Goal: Transaction & Acquisition: Purchase product/service

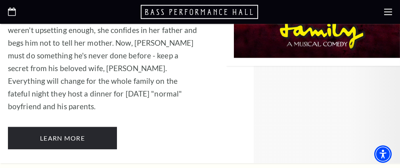
scroll to position [1666, 0]
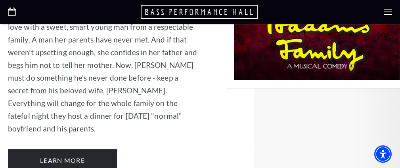
click at [389, 14] on use at bounding box center [388, 12] width 8 height 6
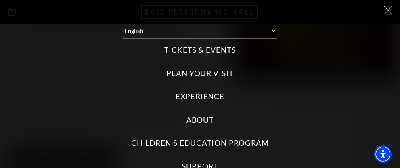
scroll to position [0, 0]
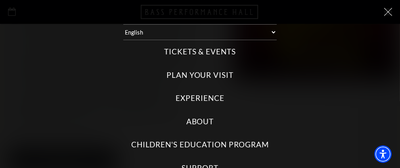
click at [208, 51] on label "Tickets & Events" at bounding box center [200, 51] width 72 height 11
click at [0, 0] on Events "Tickets & Events" at bounding box center [0, 0] width 0 height 0
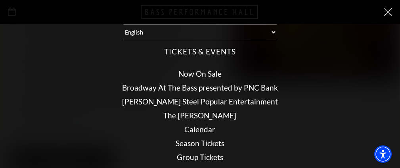
scroll to position [40, 0]
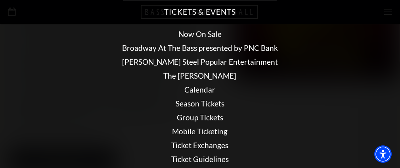
click at [189, 90] on link "Calendar" at bounding box center [200, 89] width 31 height 9
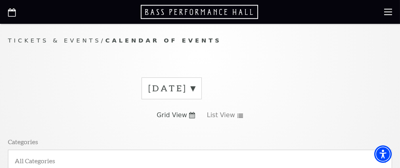
click at [195, 87] on label "September 2025" at bounding box center [171, 88] width 47 height 12
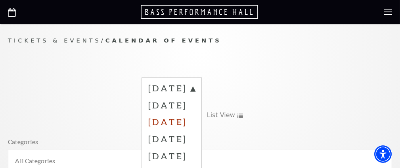
click at [195, 119] on label "November 2025" at bounding box center [171, 121] width 47 height 17
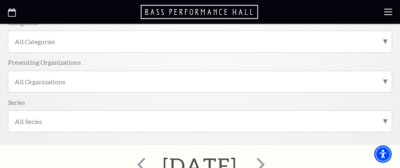
scroll to position [79, 0]
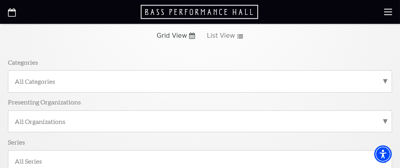
click at [385, 83] on label "All Categories" at bounding box center [200, 81] width 371 height 8
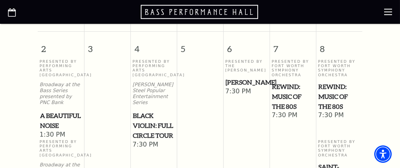
scroll to position [516, 0]
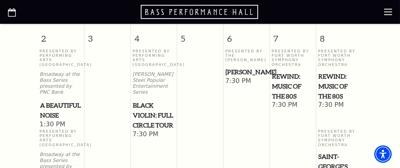
click at [152, 120] on span "Black Violin: Full Circle Tour" at bounding box center [154, 114] width 42 height 29
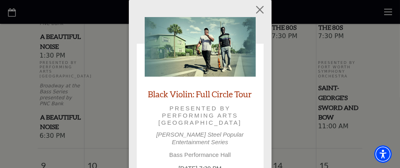
scroll to position [595, 0]
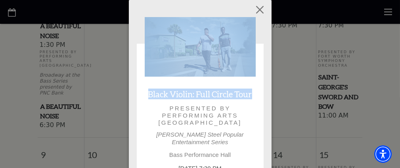
drag, startPoint x: 265, startPoint y: 68, endPoint x: 265, endPoint y: 79, distance: 11.1
click at [265, 79] on div "Empty heading Black Violin: Full Circle Tour Presented by Performing Arts Fort …" at bounding box center [200, 113] width 143 height 226
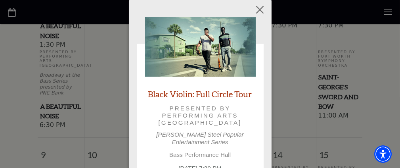
click at [260, 56] on div "Empty heading Black Violin: Full Circle Tour Presented by Performing Arts Fort …" at bounding box center [200, 113] width 143 height 226
click at [261, 10] on button "Close" at bounding box center [259, 9] width 15 height 15
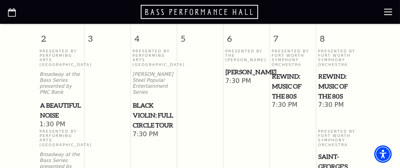
scroll to position [476, 0]
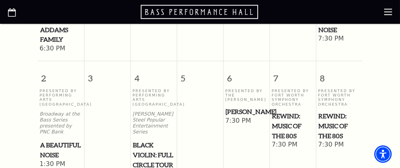
click at [145, 144] on span "Black Violin: Full Circle Tour" at bounding box center [154, 154] width 42 height 29
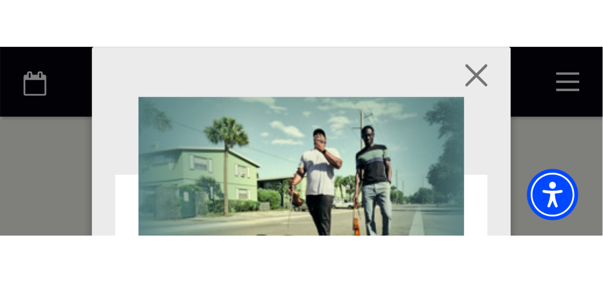
scroll to position [652, 0]
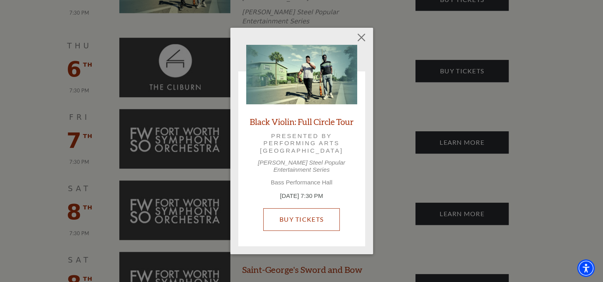
click at [295, 167] on link "Buy Tickets" at bounding box center [301, 219] width 77 height 22
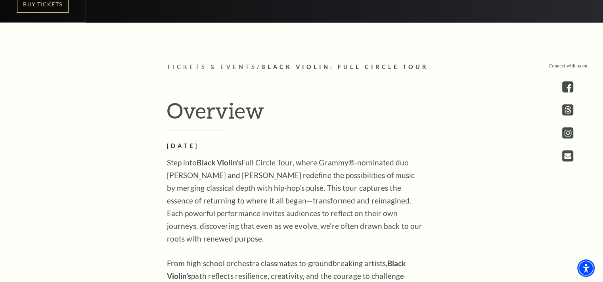
scroll to position [255, 0]
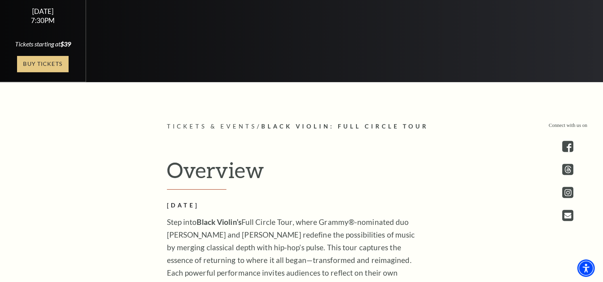
click at [36, 61] on link "Buy Tickets" at bounding box center [43, 64] width 52 height 16
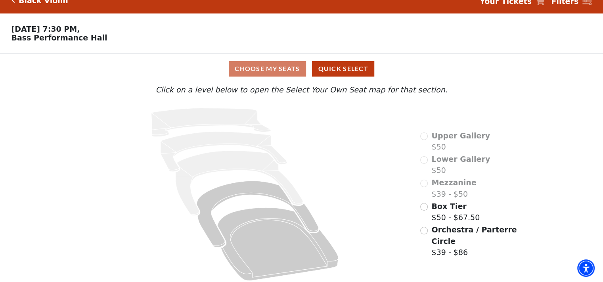
scroll to position [19, 0]
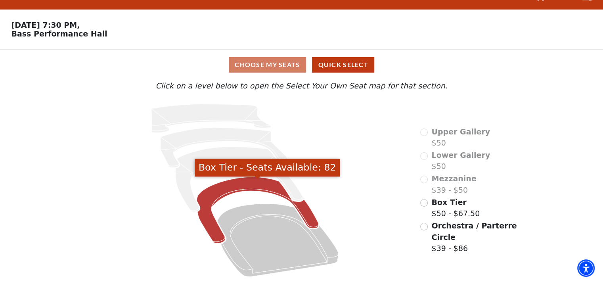
click at [217, 193] on icon "Box Tier - Seats Available: 82" at bounding box center [258, 210] width 122 height 67
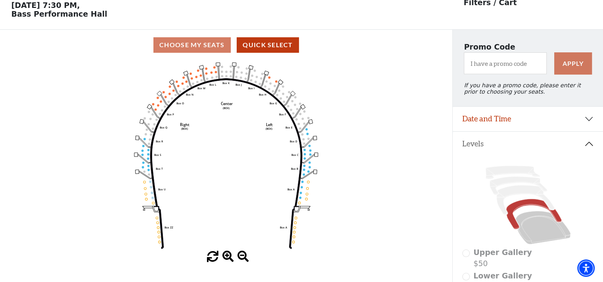
scroll to position [36, 0]
click at [243, 260] on span at bounding box center [244, 257] width 12 height 12
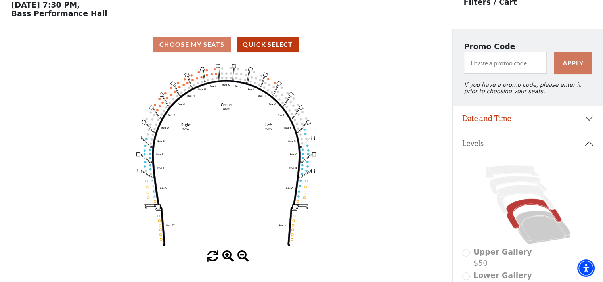
click at [243, 260] on span at bounding box center [244, 257] width 12 height 12
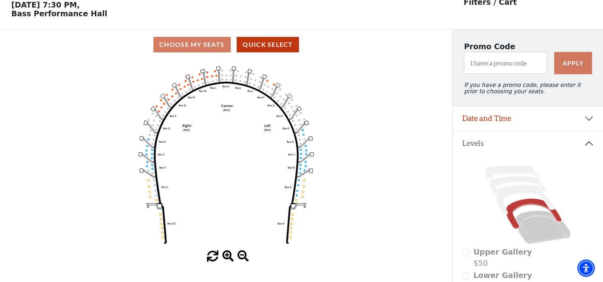
click at [243, 260] on span at bounding box center [244, 257] width 12 height 12
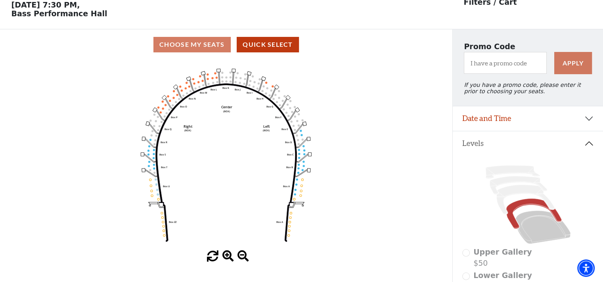
click at [243, 260] on span at bounding box center [244, 257] width 12 height 12
click at [589, 146] on button "Levels" at bounding box center [528, 143] width 150 height 25
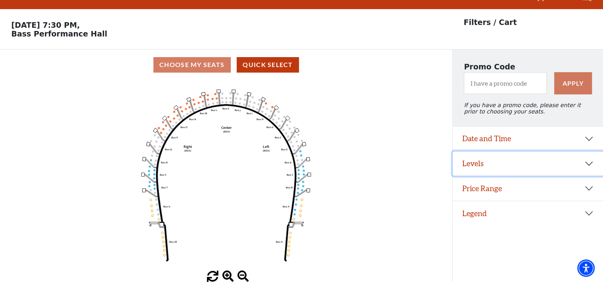
scroll to position [19, 0]
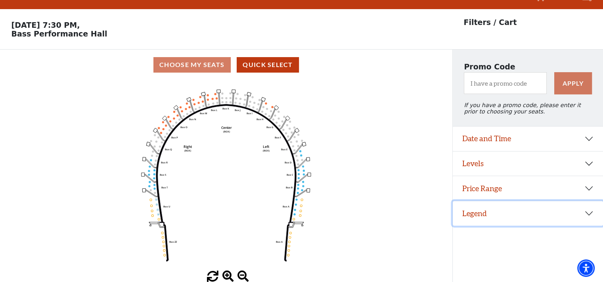
click at [593, 215] on button "Legend" at bounding box center [528, 213] width 150 height 25
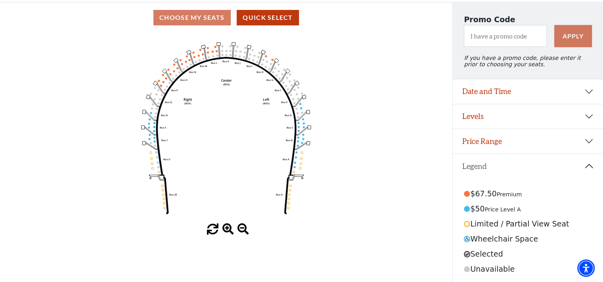
scroll to position [69, 0]
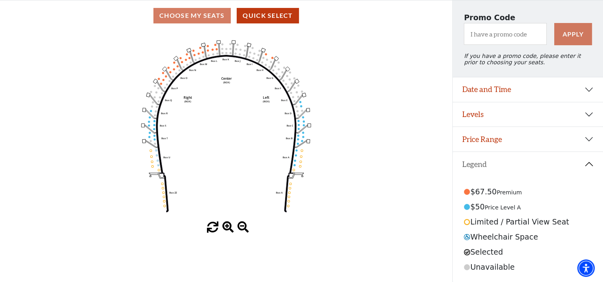
click at [587, 165] on button "Legend" at bounding box center [528, 164] width 150 height 25
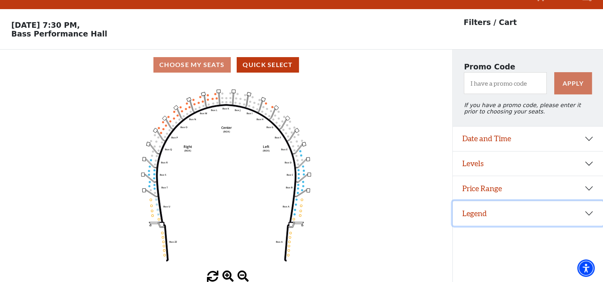
scroll to position [19, 0]
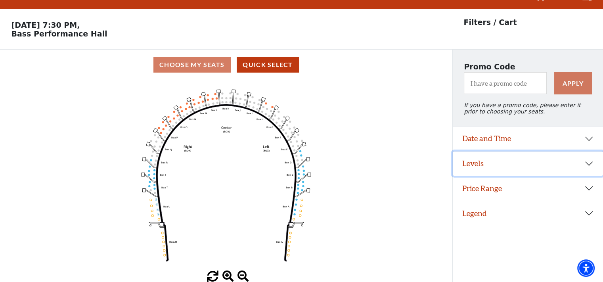
click at [590, 168] on button "Levels" at bounding box center [528, 164] width 150 height 25
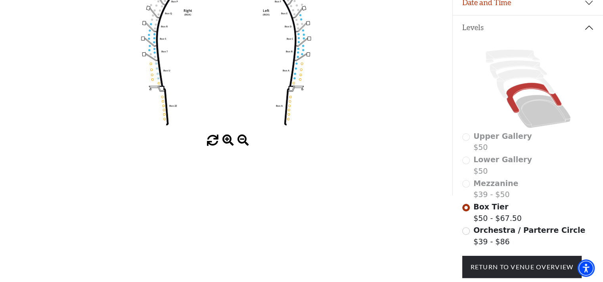
scroll to position [178, 0]
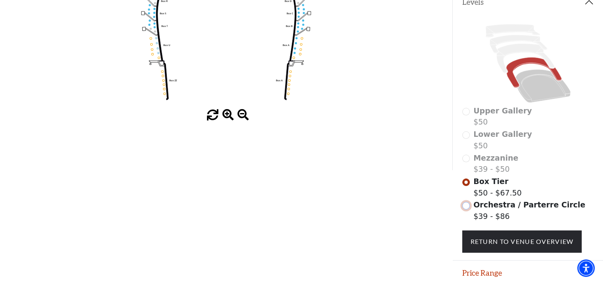
click at [466, 209] on input "Orchestra / Parterre Circle$39 - $86\a" at bounding box center [466, 206] width 8 height 8
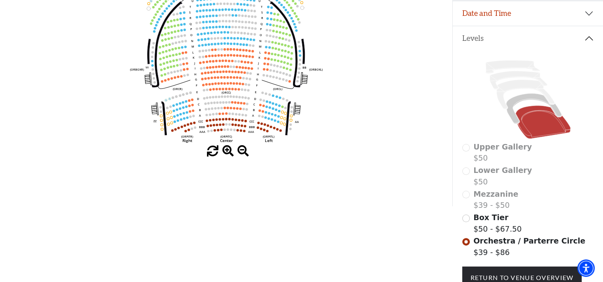
scroll to position [155, 0]
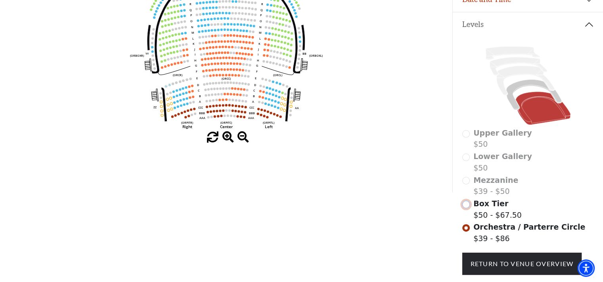
click at [467, 208] on input "Box Tier$50 - $67.50\a" at bounding box center [466, 205] width 8 height 8
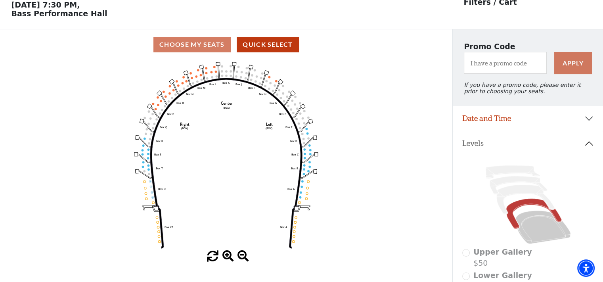
scroll to position [0, 0]
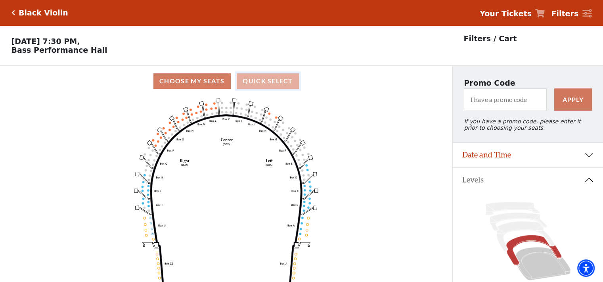
click at [282, 85] on button "Quick Select" at bounding box center [268, 80] width 62 height 15
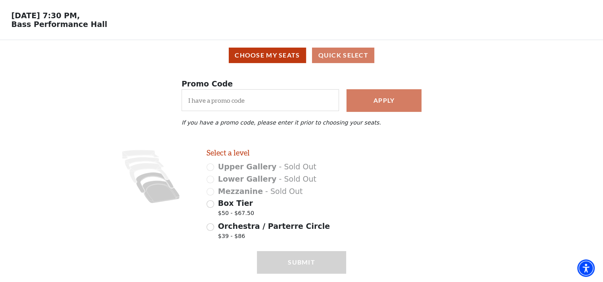
scroll to position [51, 0]
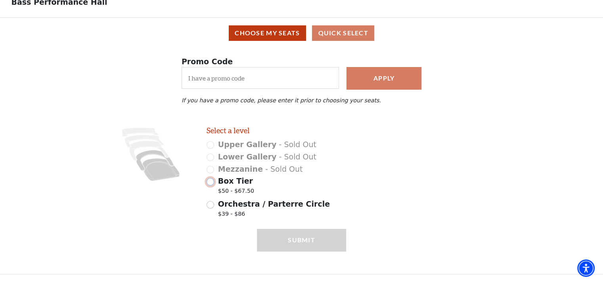
click at [209, 181] on input "Box Tier $50 - $67.50" at bounding box center [211, 182] width 8 height 8
radio input "true"
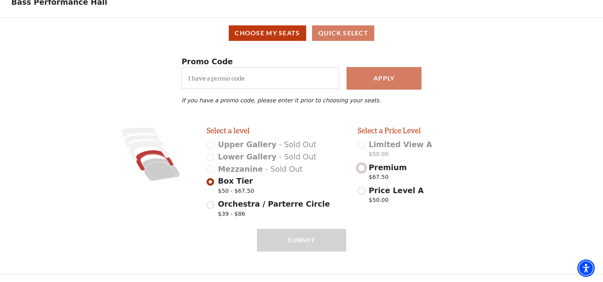
click at [362, 167] on input "Premium $67.50" at bounding box center [362, 168] width 8 height 8
radio input "true"
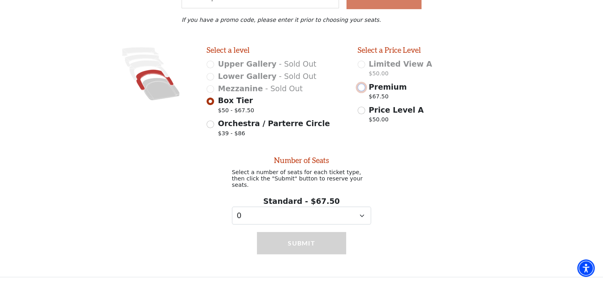
scroll to position [130, 0]
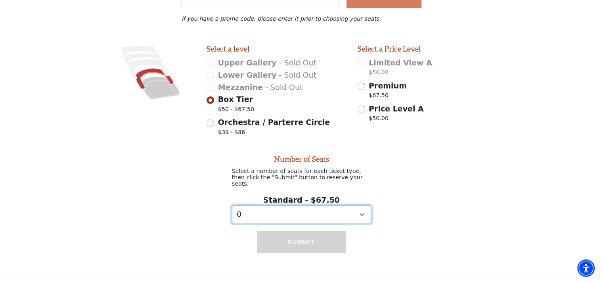
drag, startPoint x: 361, startPoint y: 212, endPoint x: 355, endPoint y: 214, distance: 6.2
click at [361, 212] on select "0 1 2 3 4 5 6 7 8 9" at bounding box center [302, 214] width 140 height 18
select select "2"
click at [232, 205] on select "0 1 2 3 4 5 6 7 8 9" at bounding box center [302, 214] width 140 height 18
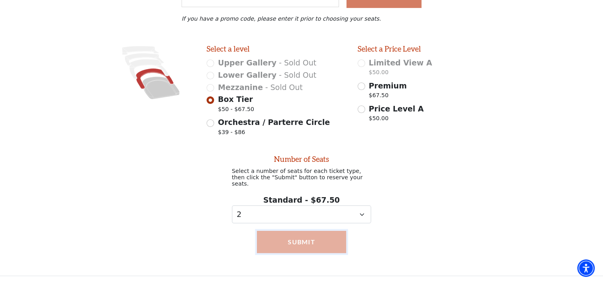
click at [319, 240] on button "Submit" at bounding box center [301, 242] width 89 height 22
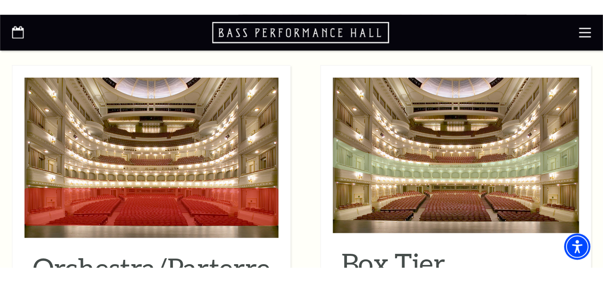
scroll to position [674, 0]
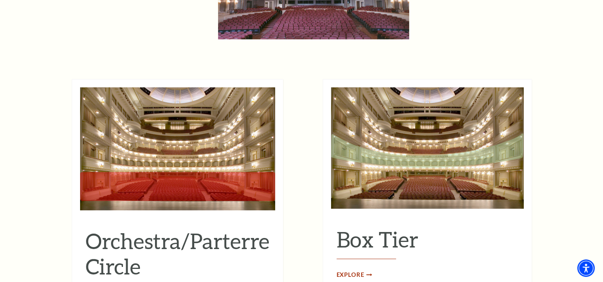
click at [348, 167] on span "Explore" at bounding box center [351, 275] width 28 height 10
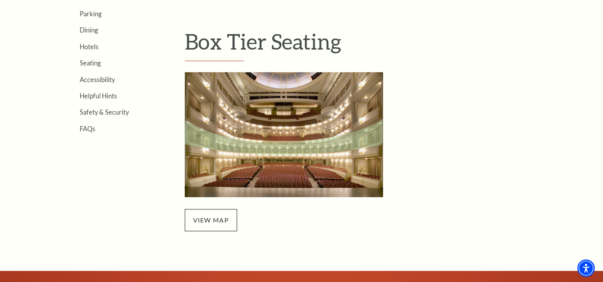
scroll to position [278, 0]
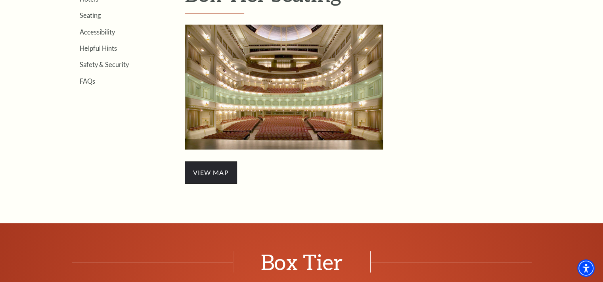
click at [217, 169] on span "view map" at bounding box center [211, 172] width 52 height 22
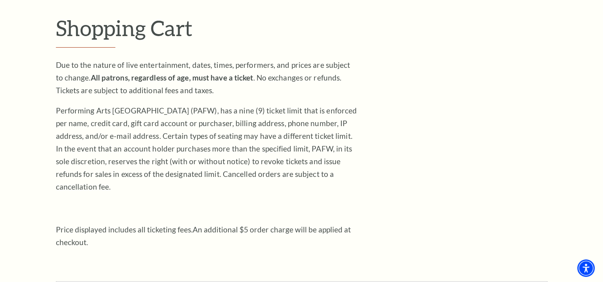
scroll to position [79, 0]
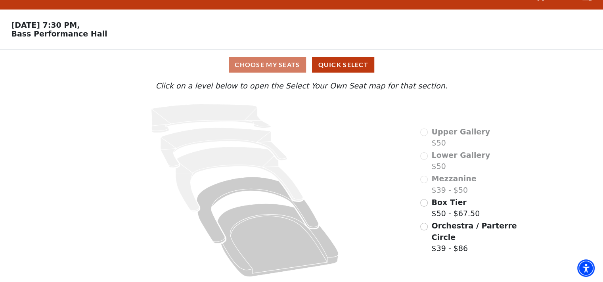
scroll to position [19, 0]
click at [424, 205] on input "Box Tier$50 - $67.50\a" at bounding box center [424, 203] width 8 height 8
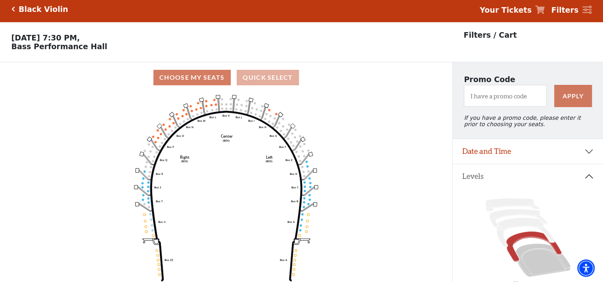
scroll to position [0, 0]
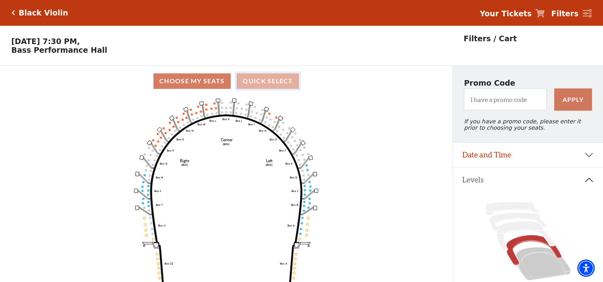
click at [281, 82] on button "Quick Select" at bounding box center [268, 80] width 62 height 15
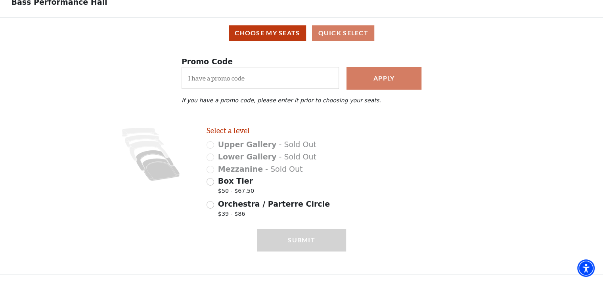
scroll to position [51, 0]
click at [209, 182] on input "Box Tier $50 - $67.50" at bounding box center [211, 182] width 8 height 8
radio input "true"
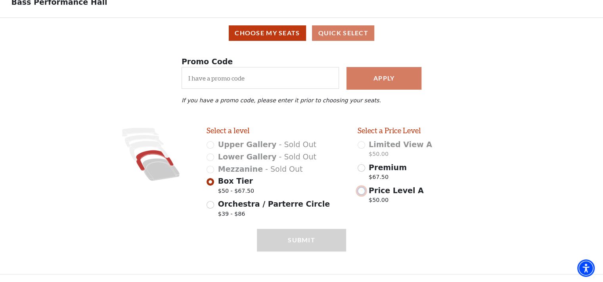
click at [360, 193] on input "Price Level A $50.00" at bounding box center [362, 191] width 8 height 8
radio input "true"
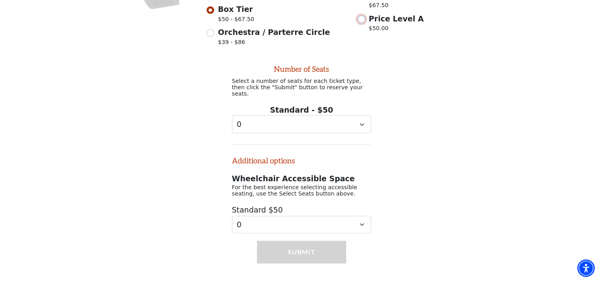
scroll to position [232, 0]
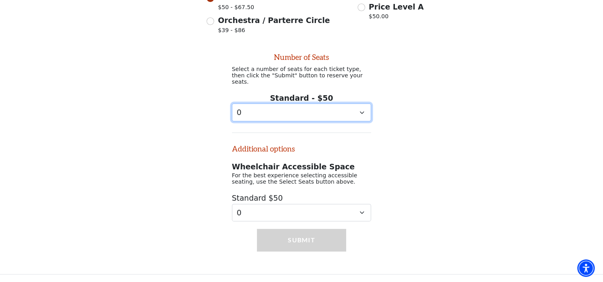
drag, startPoint x: 340, startPoint y: 109, endPoint x: 328, endPoint y: 114, distance: 11.9
click at [339, 109] on select "0 1 2 3 4 5 6 7 8 9" at bounding box center [302, 113] width 140 height 18
select select "2"
click at [232, 104] on select "0 1 2 3 4 5 6 7 8 9" at bounding box center [302, 113] width 140 height 18
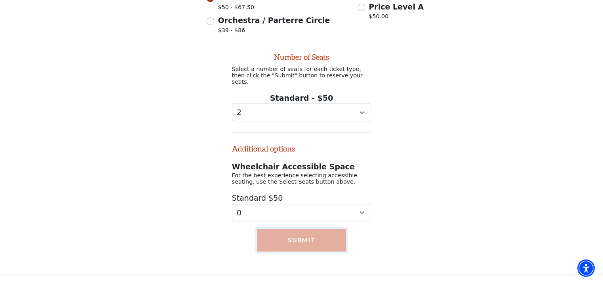
click at [312, 239] on button "Submit" at bounding box center [301, 240] width 89 height 22
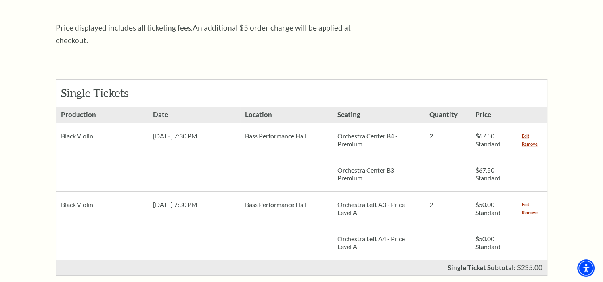
scroll to position [317, 0]
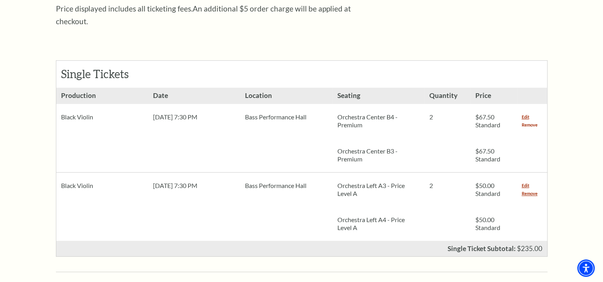
click at [530, 121] on link "Remove" at bounding box center [530, 125] width 16 height 8
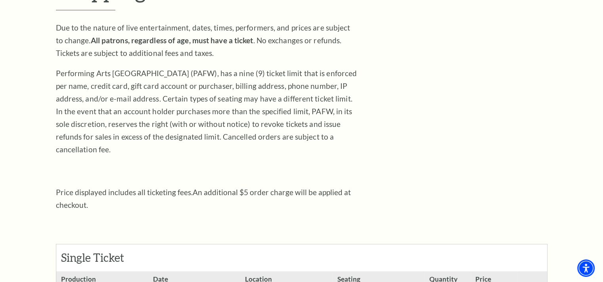
scroll to position [40, 0]
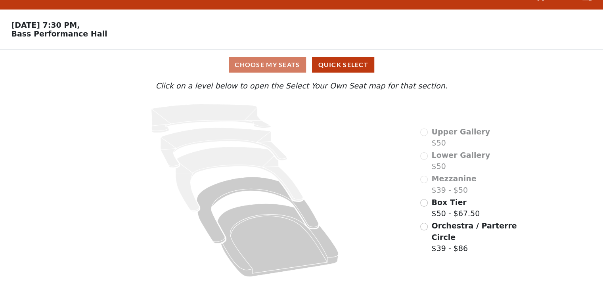
scroll to position [19, 0]
click at [360, 63] on button "Quick Select" at bounding box center [343, 64] width 62 height 15
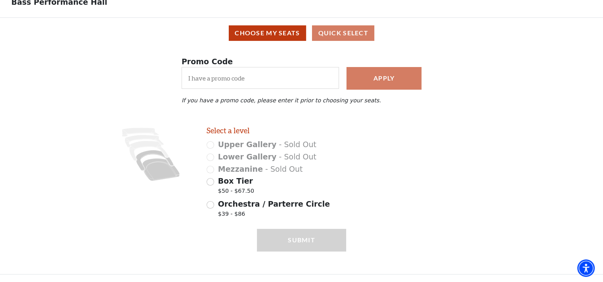
scroll to position [51, 0]
click at [209, 182] on input "Box Tier $50 - $67.50" at bounding box center [211, 182] width 8 height 8
radio input "true"
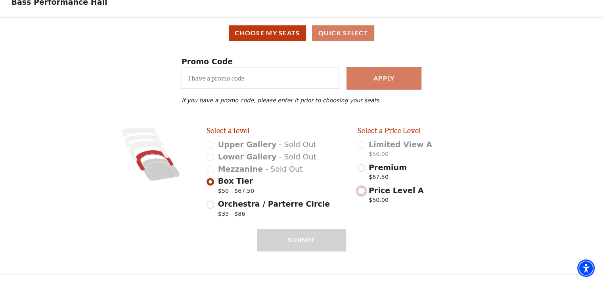
click at [362, 192] on input "Price Level A $50.00" at bounding box center [362, 191] width 8 height 8
radio input "true"
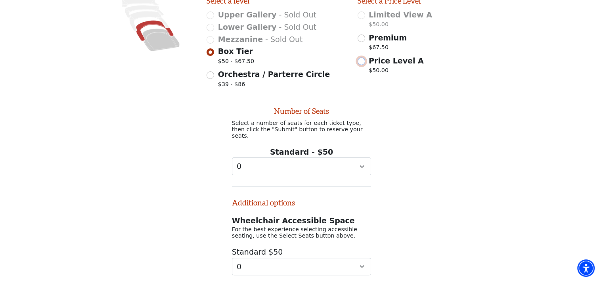
scroll to position [232, 0]
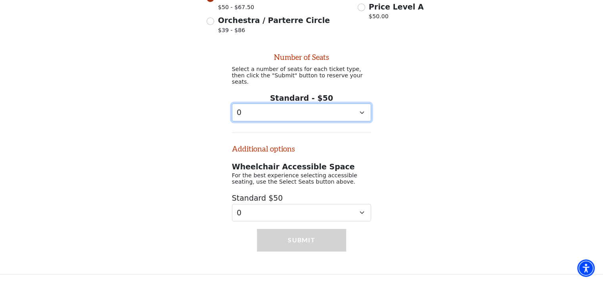
click at [303, 111] on select "0 1 2 3 4 5 6 7 8 9" at bounding box center [302, 113] width 140 height 18
select select "2"
click at [232, 104] on select "0 1 2 3 4 5 6 7 8 9" at bounding box center [302, 113] width 140 height 18
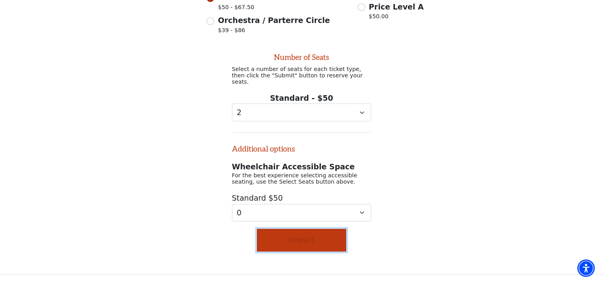
drag, startPoint x: 295, startPoint y: 234, endPoint x: 290, endPoint y: 234, distance: 4.4
click at [294, 234] on button "Submit" at bounding box center [301, 240] width 89 height 22
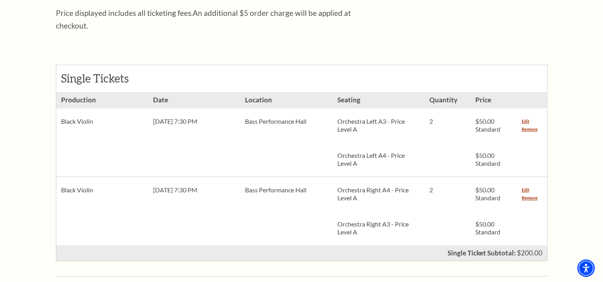
scroll to position [317, 0]
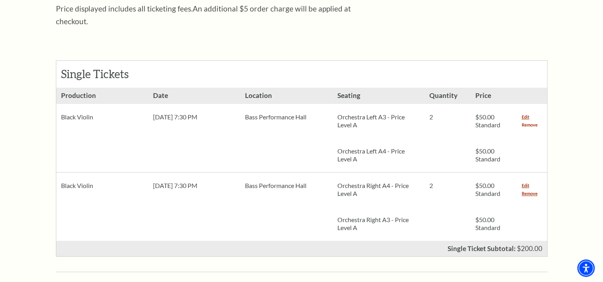
click at [526, 121] on link "Remove" at bounding box center [530, 125] width 16 height 8
click at [530, 121] on link "Remove" at bounding box center [530, 125] width 16 height 8
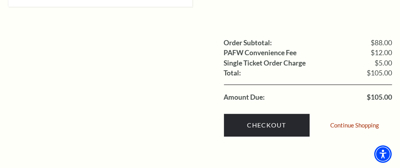
scroll to position [674, 0]
click at [359, 122] on link "Continue Shopping" at bounding box center [354, 125] width 49 height 6
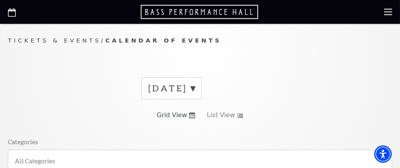
click at [195, 92] on label "September 2025" at bounding box center [171, 88] width 47 height 12
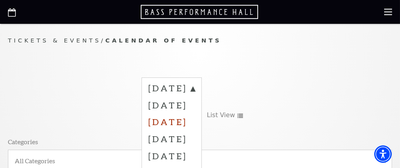
click at [186, 122] on label "November 2025" at bounding box center [171, 121] width 47 height 17
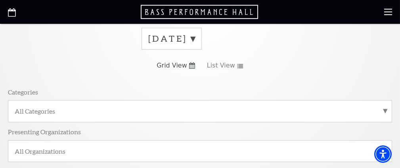
scroll to position [40, 0]
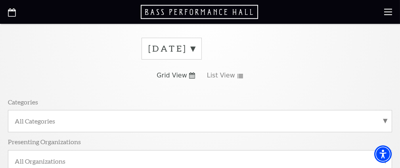
click at [195, 48] on label "September 2025" at bounding box center [171, 48] width 47 height 12
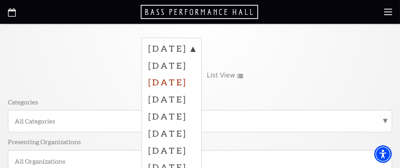
click at [184, 84] on label "November 2025" at bounding box center [171, 81] width 47 height 17
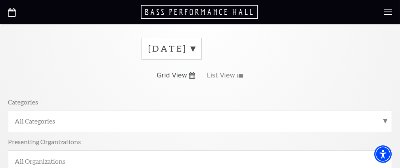
click at [195, 48] on label "September 2025" at bounding box center [171, 48] width 47 height 12
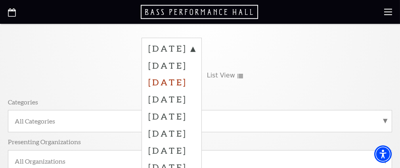
click at [175, 82] on label "November 2025" at bounding box center [171, 81] width 47 height 17
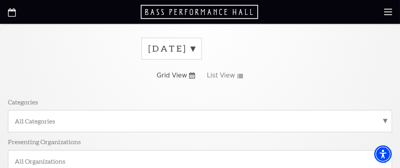
click at [195, 51] on label "September 2025" at bounding box center [171, 48] width 47 height 12
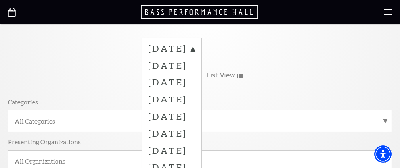
click at [195, 65] on label "October 2025" at bounding box center [171, 65] width 47 height 17
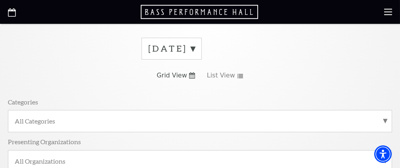
click at [195, 49] on label "September 2025" at bounding box center [171, 48] width 47 height 12
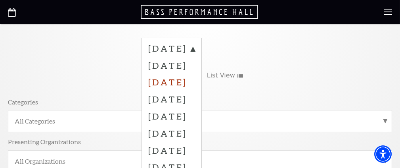
click at [193, 82] on label "November 2025" at bounding box center [171, 81] width 47 height 17
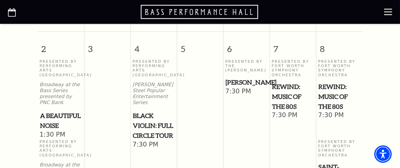
scroll to position [516, 0]
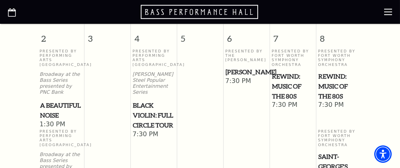
click at [158, 111] on span "Black Violin: Full Circle Tour" at bounding box center [154, 114] width 42 height 29
click at [148, 107] on span "Black Violin: Full Circle Tour" at bounding box center [154, 114] width 42 height 29
click at [148, 104] on span "Black Violin: Full Circle Tour" at bounding box center [154, 114] width 42 height 29
click at [390, 15] on use at bounding box center [388, 12] width 8 height 6
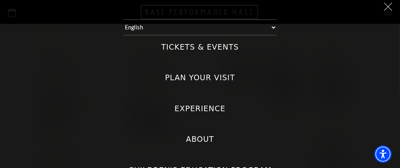
scroll to position [0, 0]
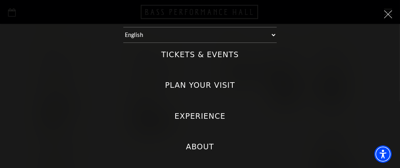
click at [188, 48] on div "Tickets & Events Now On Sale Broadway At The Bass presented by PNC Bank Irwin S…" at bounding box center [200, 168] width 384 height 251
click at [180, 55] on label "Tickets & Events" at bounding box center [200, 54] width 78 height 11
click at [0, 0] on Events "Tickets & Events" at bounding box center [0, 0] width 0 height 0
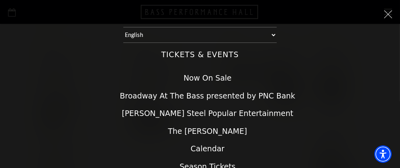
click at [202, 79] on link "Now On Sale" at bounding box center [208, 77] width 48 height 9
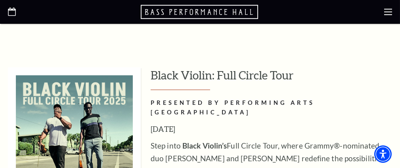
scroll to position [2458, 0]
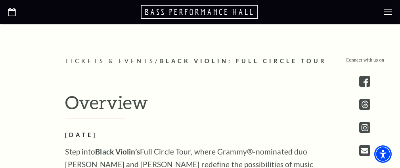
scroll to position [278, 0]
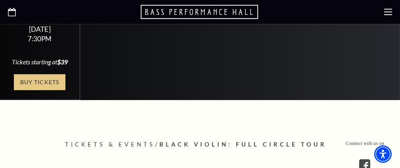
click at [42, 80] on link "Buy Tickets" at bounding box center [40, 82] width 52 height 16
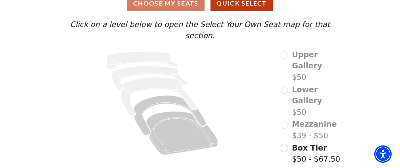
scroll to position [78, 0]
click at [281, 144] on input "Box Tier$50 - $67.50\a" at bounding box center [285, 148] width 8 height 8
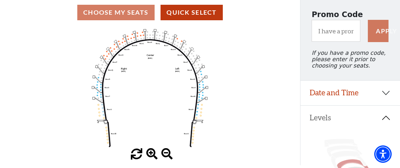
scroll to position [79, 0]
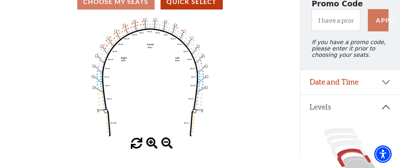
click at [151, 145] on span at bounding box center [152, 144] width 12 height 12
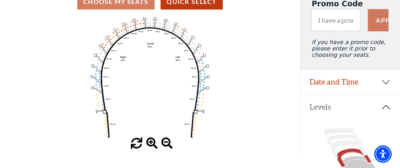
click at [152, 145] on span at bounding box center [152, 144] width 12 height 12
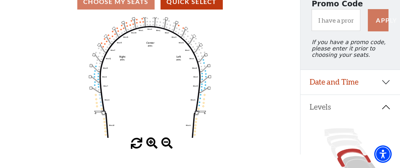
click at [152, 145] on span at bounding box center [152, 144] width 12 height 12
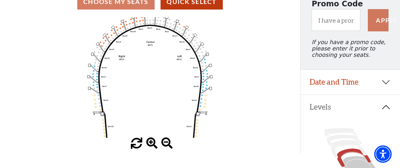
click at [152, 145] on span at bounding box center [152, 144] width 12 height 12
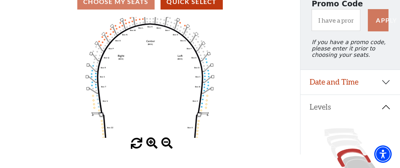
click at [152, 145] on span at bounding box center [152, 144] width 12 height 12
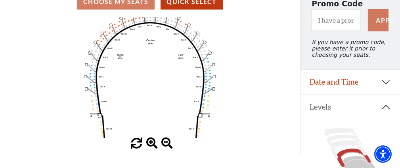
click at [151, 143] on span at bounding box center [152, 144] width 12 height 12
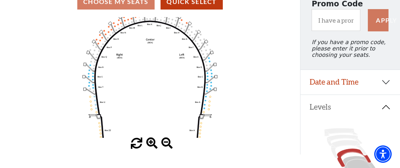
click at [151, 143] on span at bounding box center [152, 144] width 12 height 12
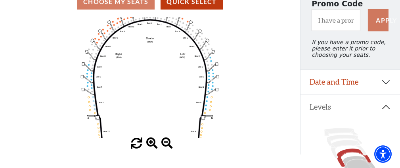
click at [151, 143] on span at bounding box center [152, 144] width 12 height 12
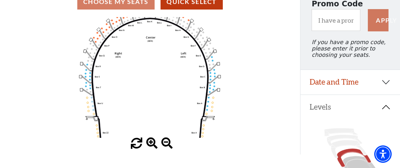
click at [152, 143] on span at bounding box center [152, 144] width 12 height 12
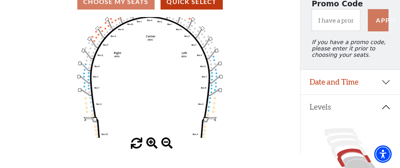
click at [210, 94] on icon "Left (BOX) Right (BOX) Center (BOX) Box ZZ Box U Box T Box S Box R Box Q Box P …" at bounding box center [150, 77] width 270 height 121
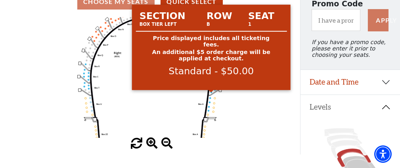
click at [211, 93] on circle at bounding box center [212, 92] width 2 height 2
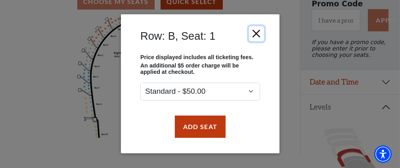
click at [258, 32] on button "Close" at bounding box center [256, 33] width 15 height 15
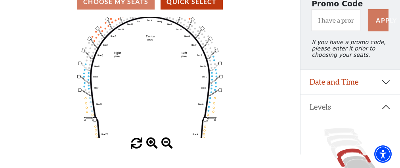
click at [153, 143] on span at bounding box center [152, 144] width 12 height 12
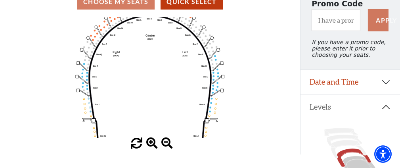
click at [152, 143] on span at bounding box center [152, 144] width 12 height 12
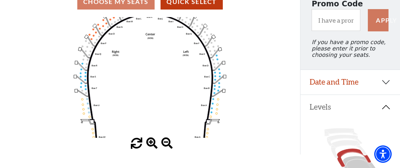
click at [152, 143] on span at bounding box center [152, 144] width 12 height 12
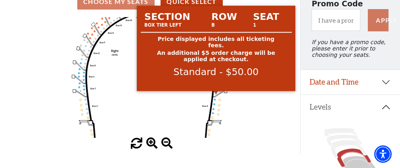
click at [217, 94] on circle at bounding box center [216, 93] width 2 height 2
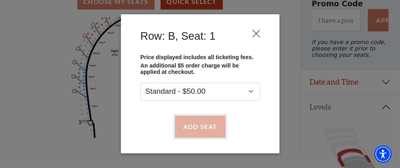
drag, startPoint x: 201, startPoint y: 130, endPoint x: 205, endPoint y: 128, distance: 4.3
click at [201, 131] on button "Add Seat" at bounding box center [200, 126] width 51 height 22
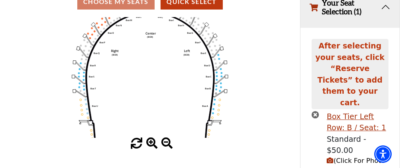
scroll to position [84, 0]
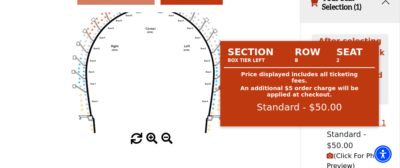
click at [216, 85] on circle at bounding box center [216, 84] width 2 height 2
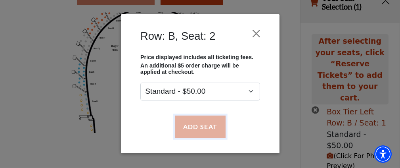
click at [195, 127] on button "Add Seat" at bounding box center [200, 126] width 51 height 22
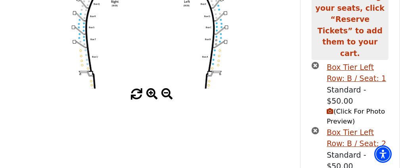
scroll to position [157, 0]
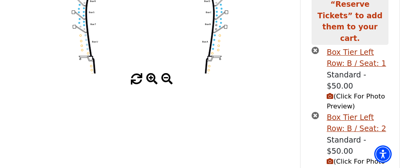
scroll to position [144, 0]
click at [330, 92] on icon "(Click For Photo Preview)" at bounding box center [330, 95] width 7 height 7
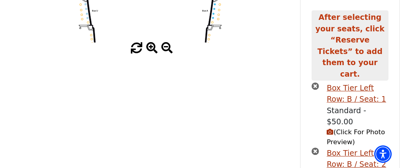
scroll to position [183, 0]
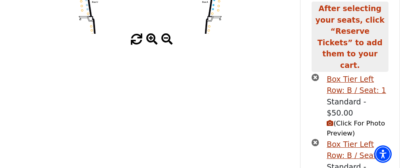
click at [329, 120] on icon "(Click For Photo Preview)" at bounding box center [330, 123] width 7 height 7
click at [331, 120] on icon "(Click For Photo Preview)" at bounding box center [330, 123] width 7 height 7
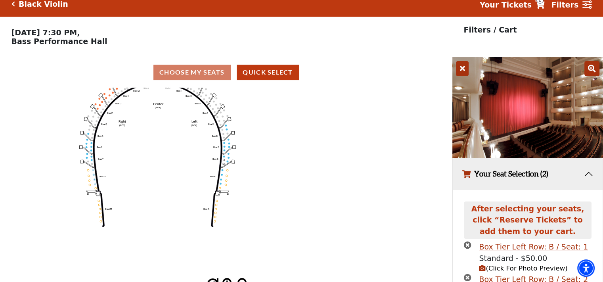
scroll to position [0, 0]
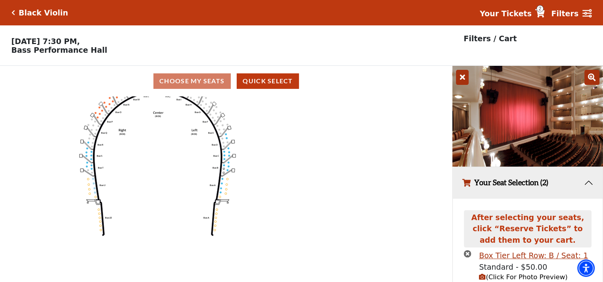
click at [400, 81] on icon at bounding box center [592, 77] width 15 height 15
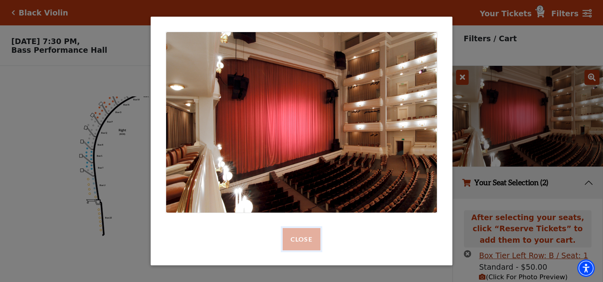
click at [300, 167] on button "Close" at bounding box center [302, 239] width 38 height 22
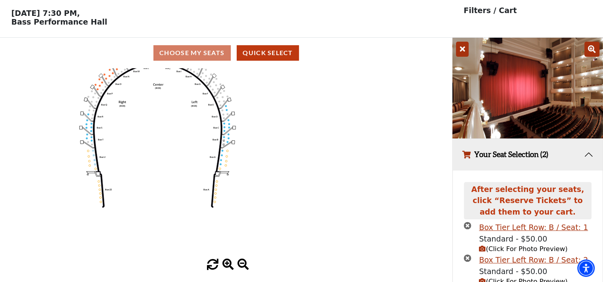
scroll to position [84, 0]
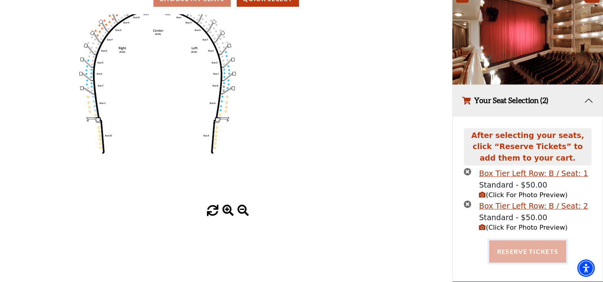
click at [400, 167] on button "Reserve Tickets" at bounding box center [527, 251] width 77 height 22
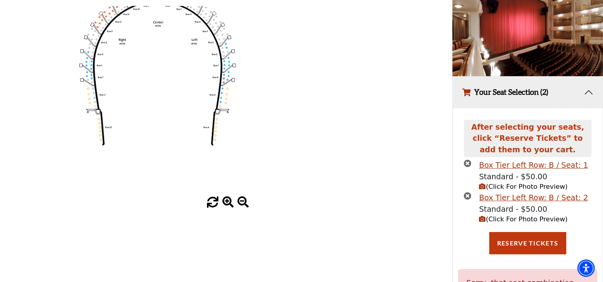
scroll to position [77, 0]
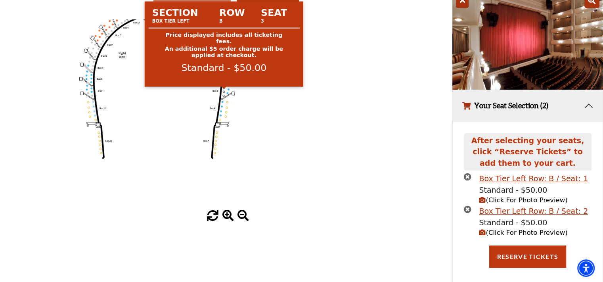
click at [224, 89] on circle at bounding box center [224, 88] width 2 height 2
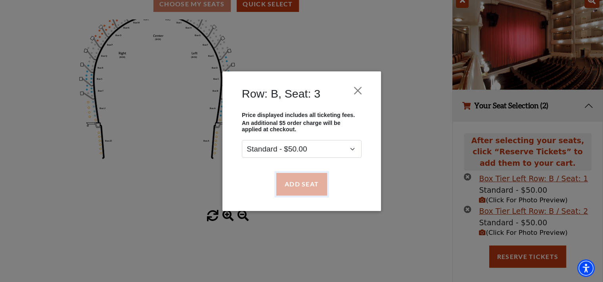
click at [303, 167] on button "Add Seat" at bounding box center [301, 184] width 51 height 22
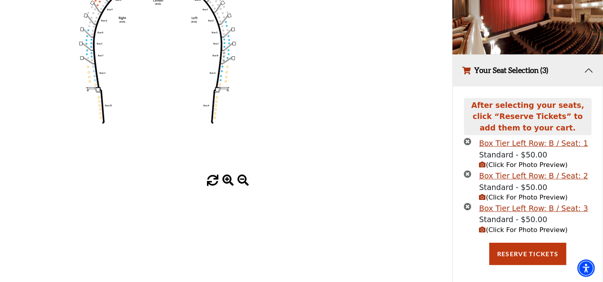
scroll to position [117, 0]
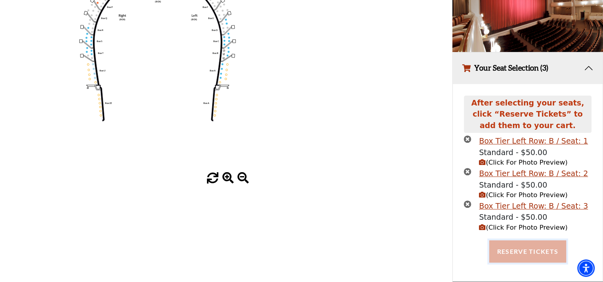
click at [400, 167] on button "Reserve Tickets" at bounding box center [527, 251] width 77 height 22
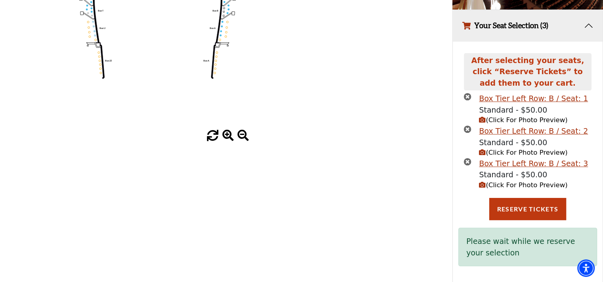
scroll to position [162, 0]
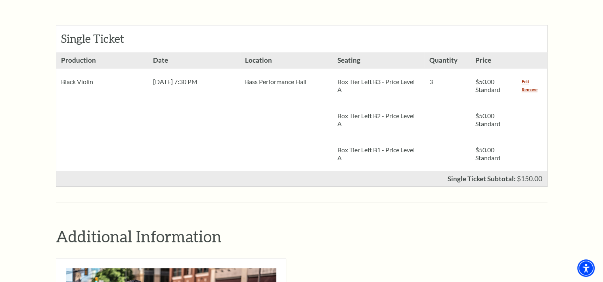
scroll to position [357, 0]
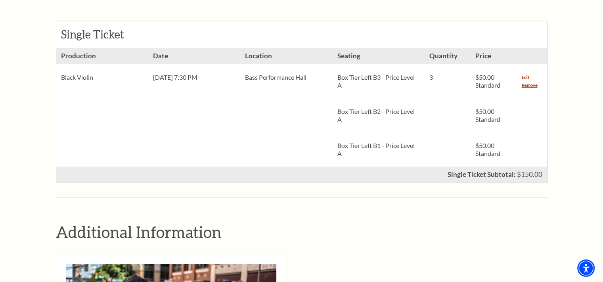
click at [527, 73] on link "Edit" at bounding box center [526, 77] width 8 height 8
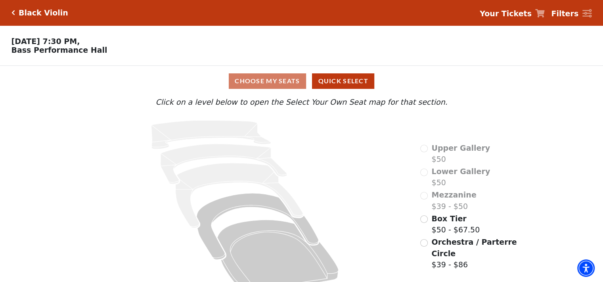
scroll to position [19, 0]
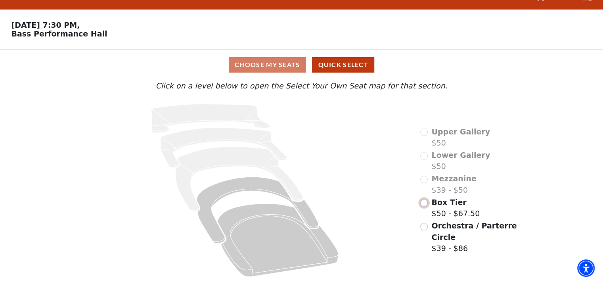
click at [426, 206] on input "Box Tier$50 - $67.50\a" at bounding box center [424, 203] width 8 height 8
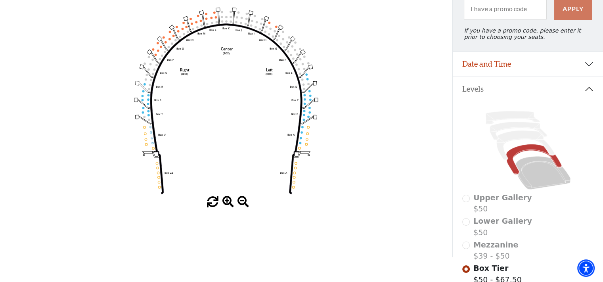
scroll to position [90, 0]
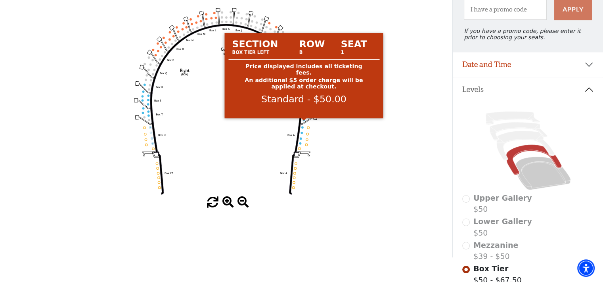
click at [304, 121] on circle at bounding box center [304, 120] width 2 height 2
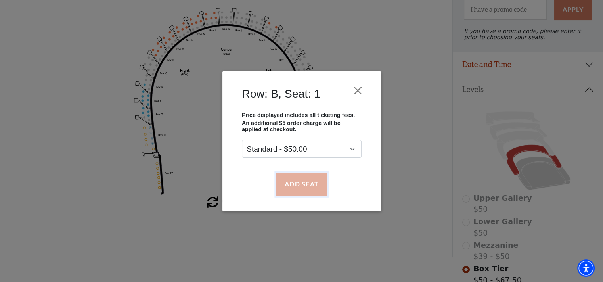
click at [303, 184] on button "Add Seat" at bounding box center [301, 184] width 51 height 22
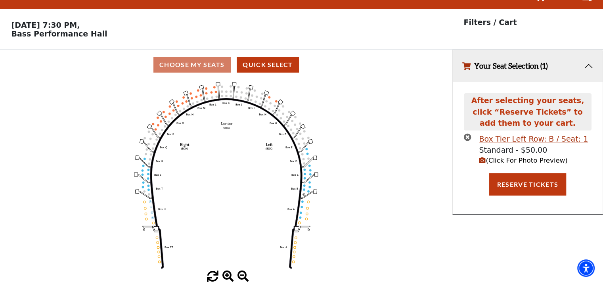
scroll to position [0, 0]
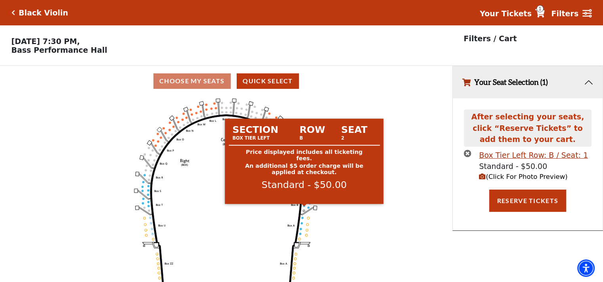
click at [305, 207] on circle at bounding box center [304, 206] width 2 height 2
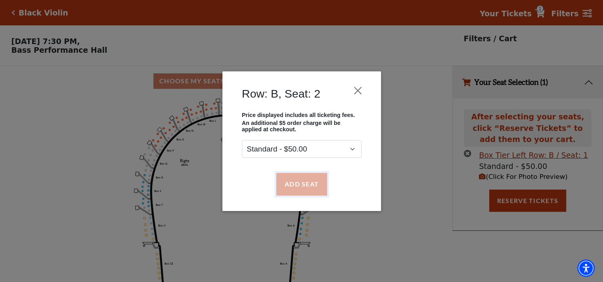
click at [307, 185] on button "Add Seat" at bounding box center [301, 184] width 51 height 22
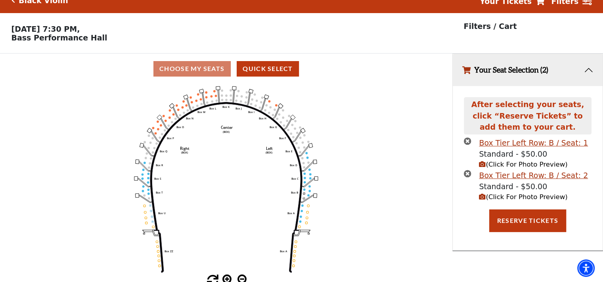
scroll to position [19, 0]
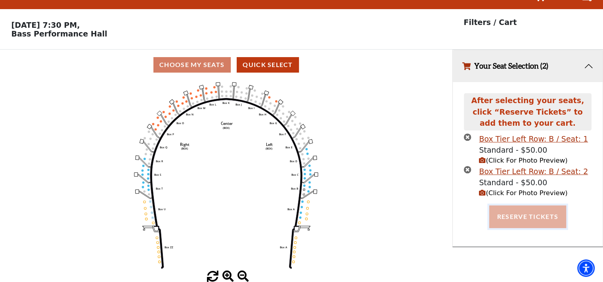
click at [530, 220] on button "Reserve Tickets" at bounding box center [527, 216] width 77 height 22
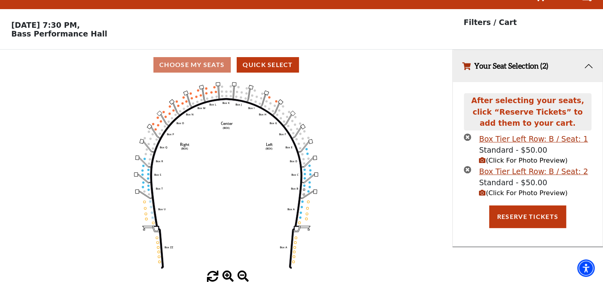
click at [466, 168] on icon "times-circle" at bounding box center [468, 170] width 8 height 8
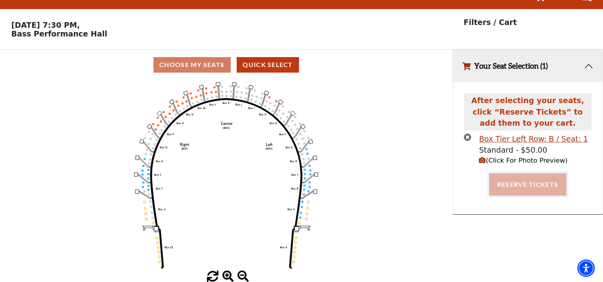
drag, startPoint x: 521, startPoint y: 185, endPoint x: 476, endPoint y: 210, distance: 51.7
click at [521, 184] on button "Reserve Tickets" at bounding box center [527, 184] width 77 height 22
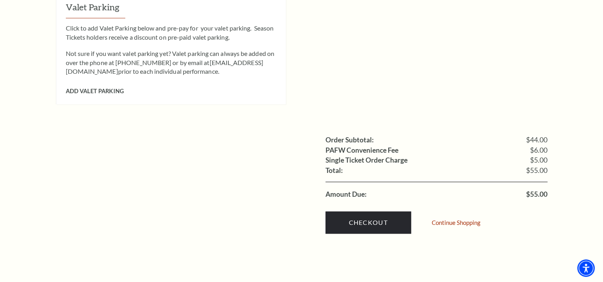
scroll to position [674, 0]
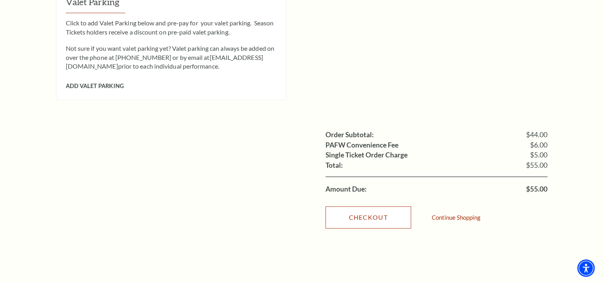
click at [379, 207] on link "Checkout" at bounding box center [369, 217] width 86 height 22
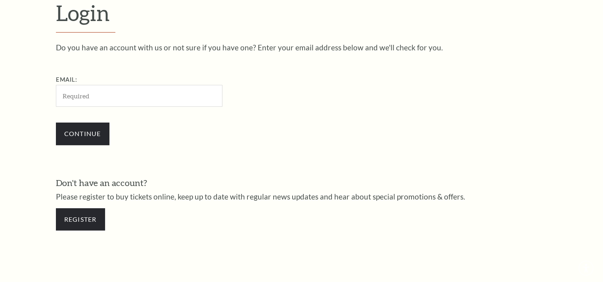
click at [127, 100] on input "Email:" at bounding box center [139, 96] width 167 height 22
type input "[EMAIL_ADDRESS][DOMAIN_NAME]"
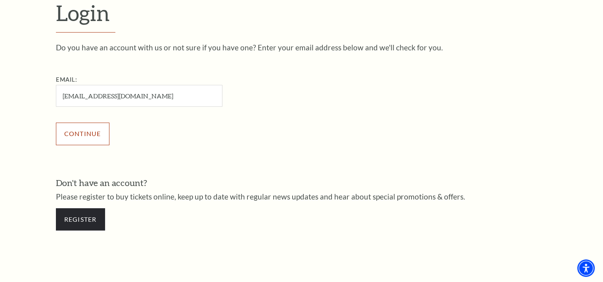
click at [85, 134] on input "Continue" at bounding box center [83, 134] width 54 height 22
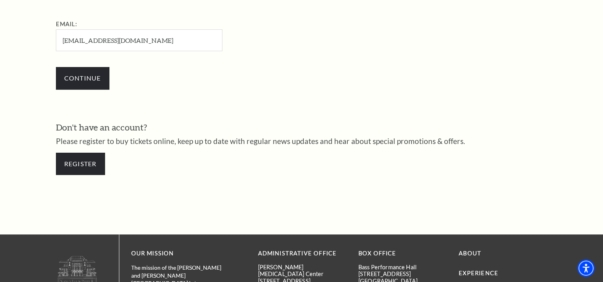
scroll to position [316, 0]
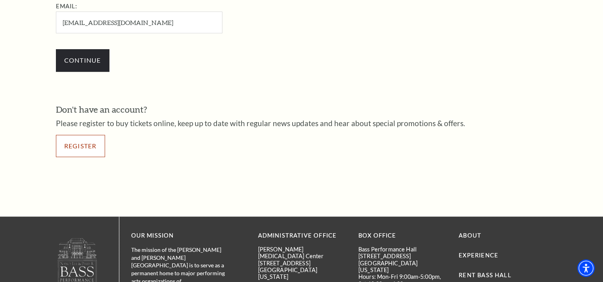
drag, startPoint x: 84, startPoint y: 144, endPoint x: 89, endPoint y: 145, distance: 5.2
click at [84, 145] on link "Register" at bounding box center [80, 146] width 49 height 22
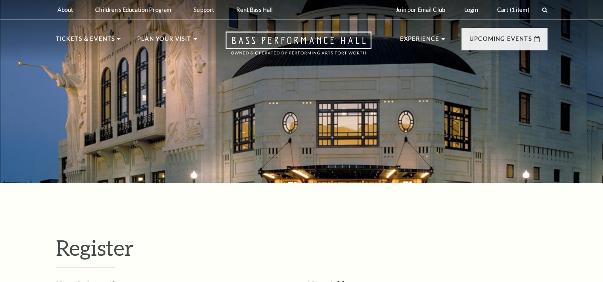
select select "1"
select select "TX"
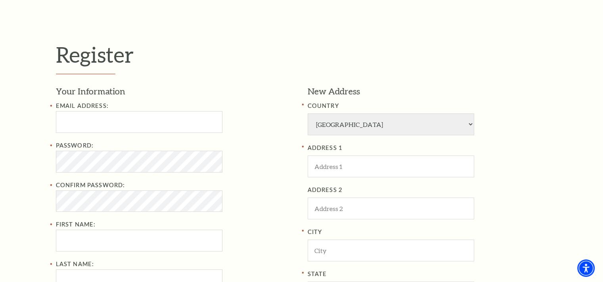
scroll to position [198, 0]
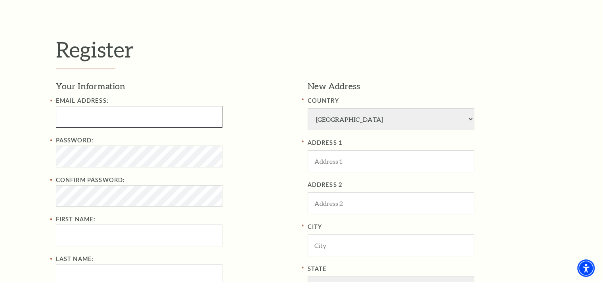
click at [77, 121] on input "Email Address:" at bounding box center [139, 117] width 167 height 22
type input "cbuggsmalone@yahoo.com"
type input "9727084846"
type input "512 Stonewall Ct."
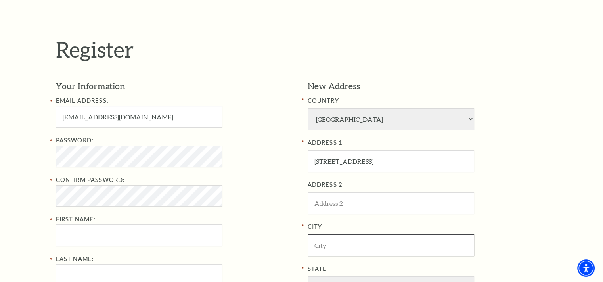
type input "Cedar Hill"
type input "75104"
type input "972-708-4846"
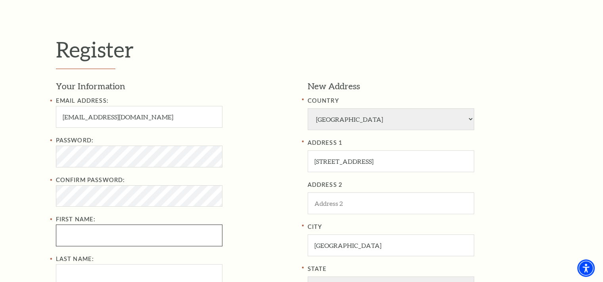
click at [71, 234] on input "First Name:" at bounding box center [139, 235] width 167 height 22
type input "Charmaine"
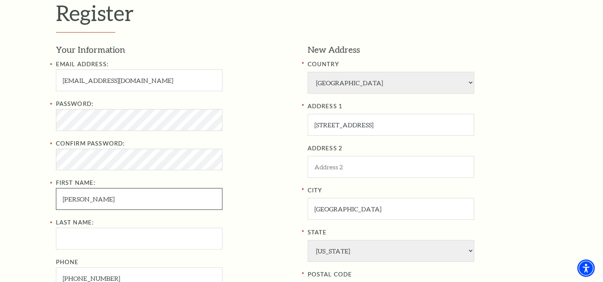
scroll to position [278, 0]
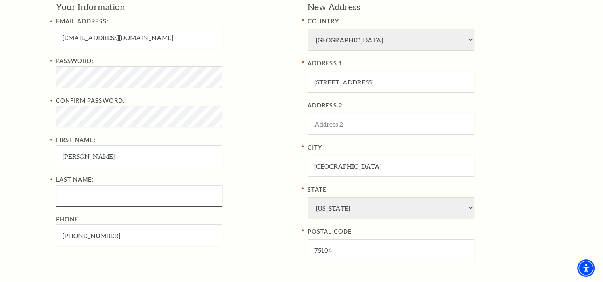
click at [86, 198] on input "Last Name:" at bounding box center [139, 196] width 167 height 22
type input "Malone"
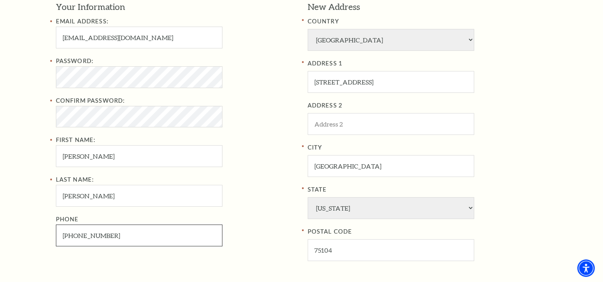
drag, startPoint x: 36, startPoint y: 234, endPoint x: -19, endPoint y: 234, distance: 54.7
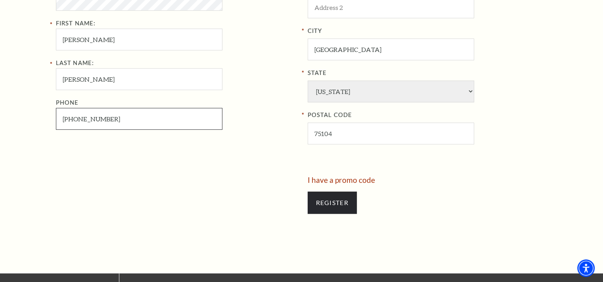
scroll to position [397, 0]
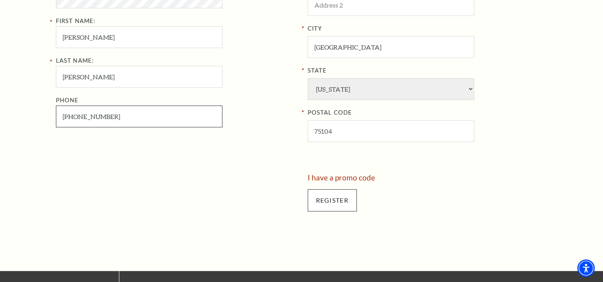
type input "817-470-1187"
click at [332, 198] on input "Register" at bounding box center [332, 200] width 49 height 22
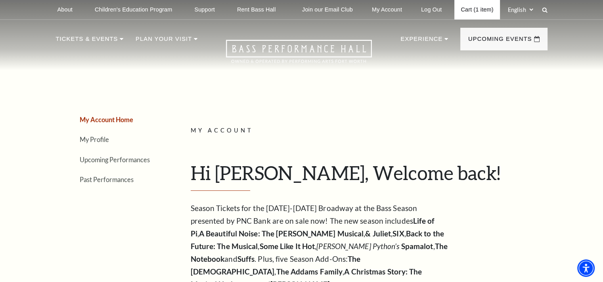
click at [476, 12] on link "Cart (1 item)" at bounding box center [477, 9] width 45 height 19
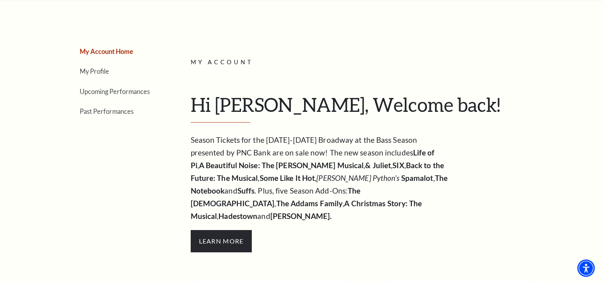
scroll to position [103, 0]
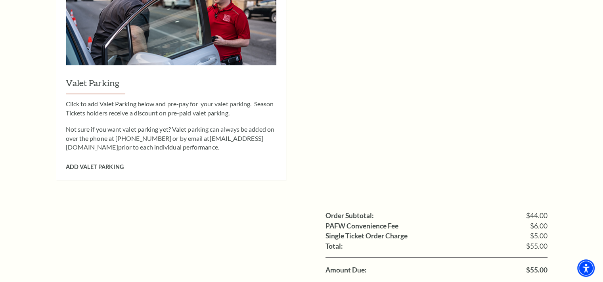
scroll to position [714, 0]
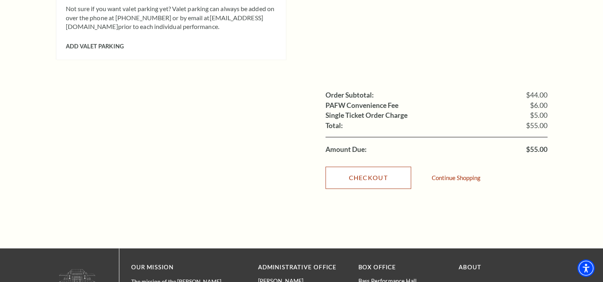
click at [368, 167] on link "Checkout" at bounding box center [369, 178] width 86 height 22
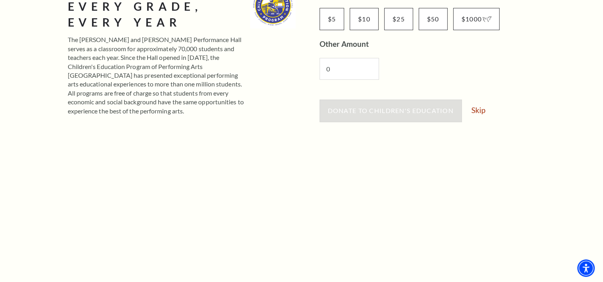
scroll to position [159, 0]
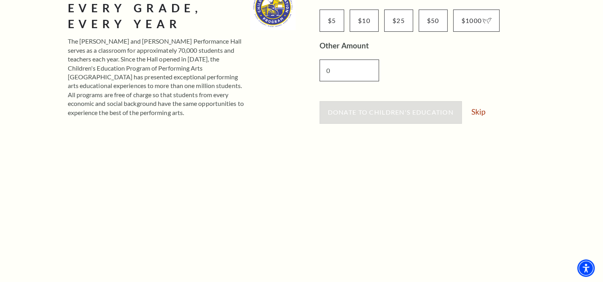
click at [349, 71] on input "0" at bounding box center [349, 70] width 59 height 22
type input "0"
click at [389, 98] on div "Please consider supporting our Children's Education Program with a donation (Op…" at bounding box center [434, 173] width 228 height 376
click at [425, 115] on span "Donate to Children's Education" at bounding box center [391, 112] width 126 height 8
click at [477, 114] on link "Skip" at bounding box center [479, 112] width 14 height 8
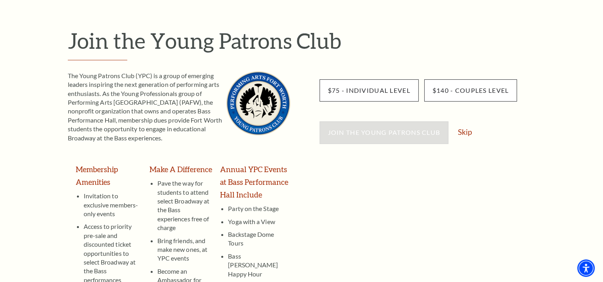
scroll to position [79, 0]
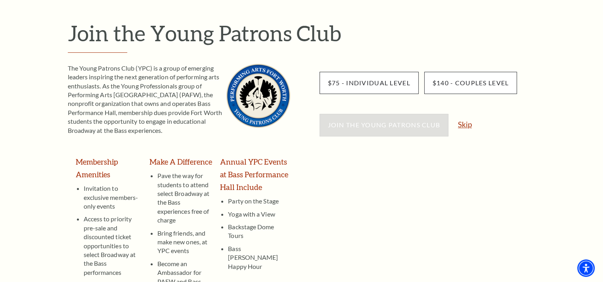
click at [469, 127] on link "Skip" at bounding box center [465, 125] width 14 height 8
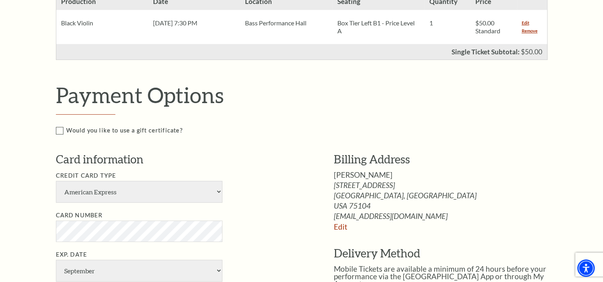
scroll to position [238, 0]
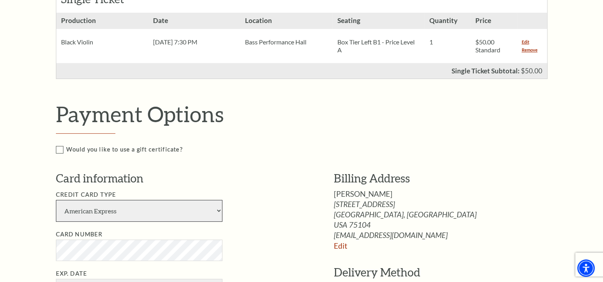
click at [212, 210] on select "American Express Visa Master Card Discover" at bounding box center [139, 211] width 167 height 22
select select "24"
click at [56, 200] on select "American Express Visa Master Card Discover" at bounding box center [139, 211] width 167 height 22
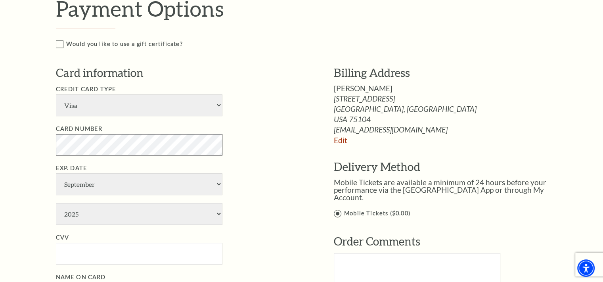
scroll to position [357, 0]
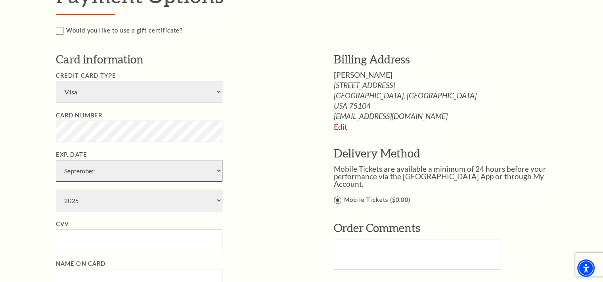
click at [117, 171] on select "January February March April May June July August September October November De…" at bounding box center [139, 171] width 167 height 22
select select "10"
click at [56, 160] on select "January February March April May June July August September October November De…" at bounding box center [139, 171] width 167 height 22
click at [98, 198] on select "2025 2026 2027 2028 2029 2030 2031 2032 2033 2034" at bounding box center [139, 201] width 167 height 22
select select "2027"
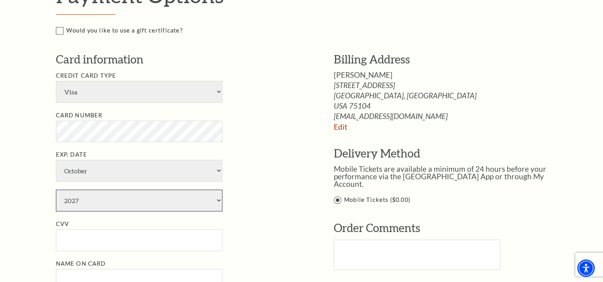
click at [56, 190] on select "2025 2026 2027 2028 2029 2030 2031 2032 2033 2034" at bounding box center [139, 201] width 167 height 22
click at [77, 235] on input "CVV" at bounding box center [139, 240] width 167 height 22
type input "441"
click at [265, 226] on li "CVV 441" at bounding box center [183, 235] width 254 height 32
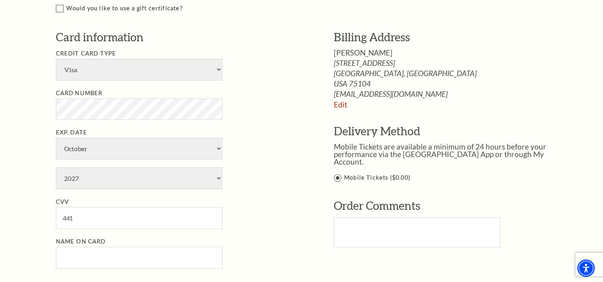
scroll to position [436, 0]
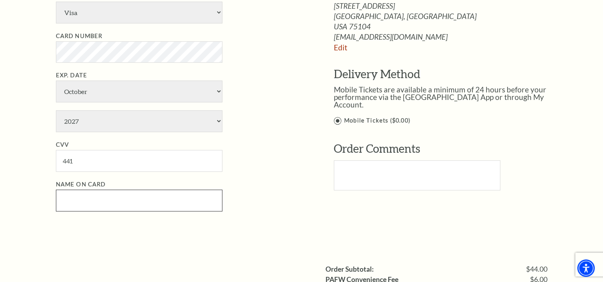
click at [67, 195] on input "Name on Card" at bounding box center [139, 201] width 167 height 22
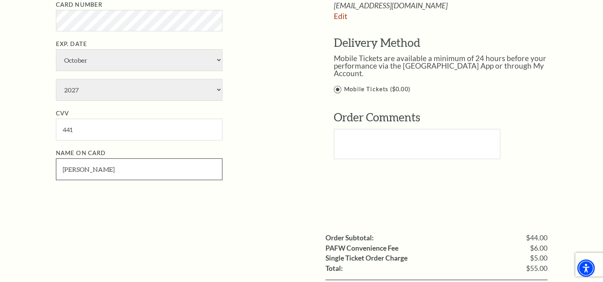
scroll to position [555, 0]
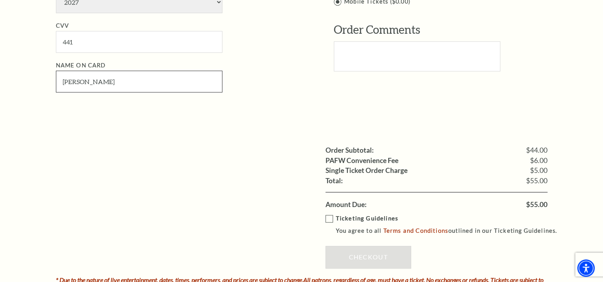
type input "Charmaine B. Malone"
click at [329, 217] on label "Ticketing Guidelines You agree to all Terms and Conditions outlined in our Tick…" at bounding box center [445, 225] width 239 height 22
click at [0, 0] on input "Ticketing Guidelines You agree to all Terms and Conditions outlined in our Tick…" at bounding box center [0, 0] width 0 height 0
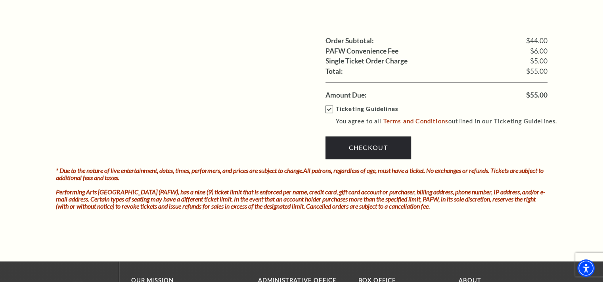
scroll to position [674, 0]
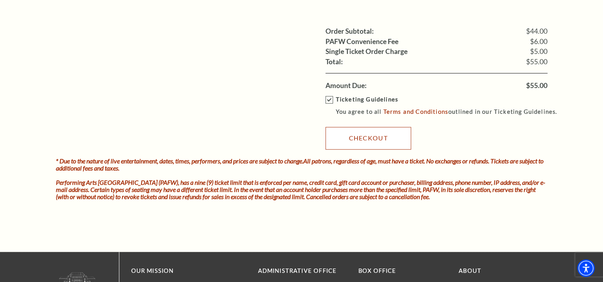
click at [362, 138] on link "Checkout" at bounding box center [369, 138] width 86 height 22
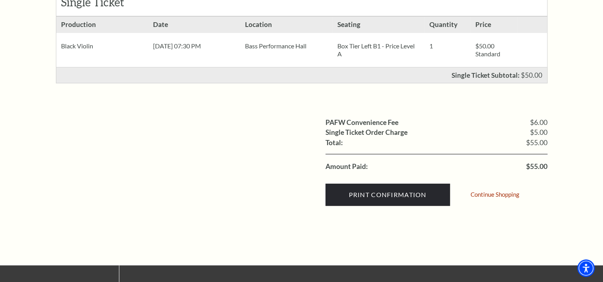
scroll to position [198, 0]
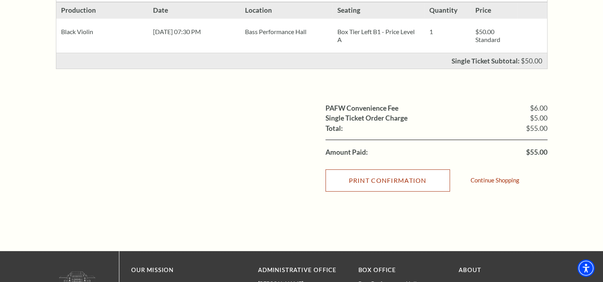
click at [378, 180] on input "Print Confirmation" at bounding box center [388, 180] width 125 height 22
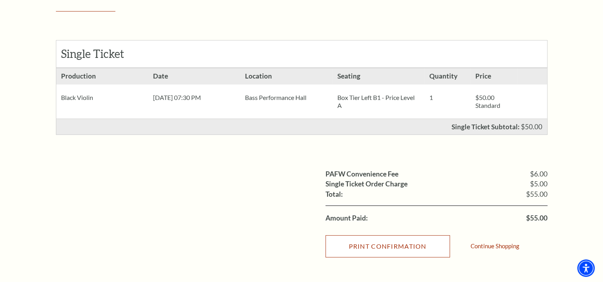
scroll to position [79, 0]
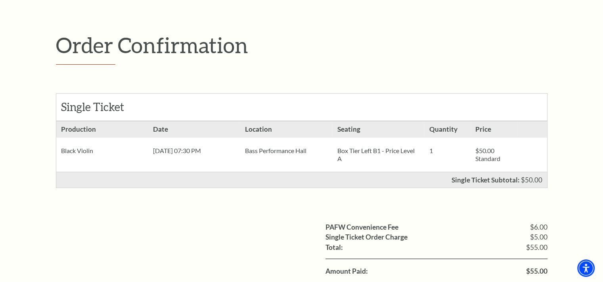
click at [361, 150] on p "Box Tier Left B1 - Price Level A" at bounding box center [379, 155] width 82 height 16
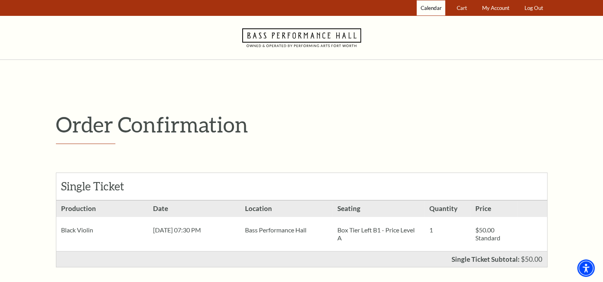
click at [431, 6] on span "Calendar" at bounding box center [431, 8] width 21 height 6
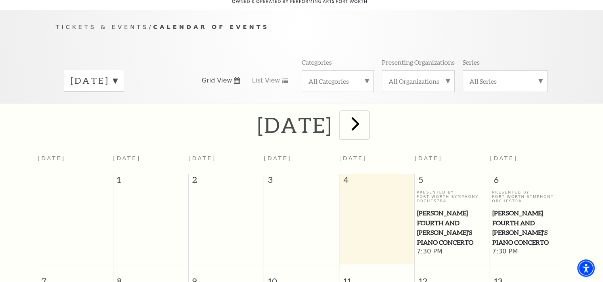
click at [367, 115] on span "next" at bounding box center [355, 123] width 23 height 23
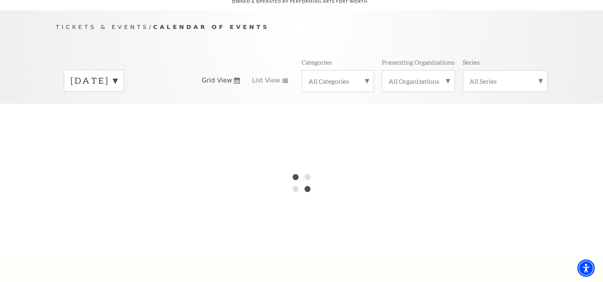
click at [117, 75] on label "[DATE]" at bounding box center [94, 81] width 47 height 12
click at [116, 106] on div at bounding box center [301, 183] width 603 height 159
click at [113, 104] on div at bounding box center [301, 183] width 603 height 159
click at [108, 106] on div at bounding box center [301, 183] width 603 height 159
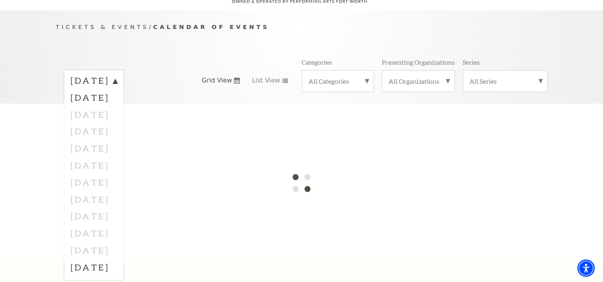
click at [118, 104] on div at bounding box center [301, 183] width 603 height 159
click at [120, 104] on div at bounding box center [301, 183] width 603 height 159
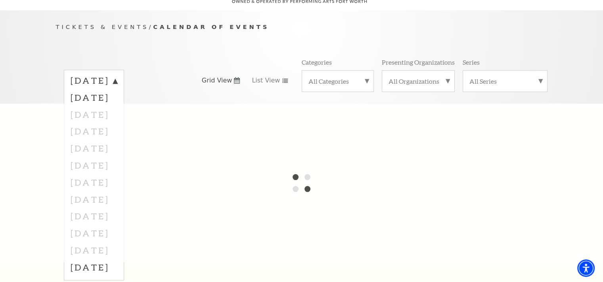
click at [121, 107] on div at bounding box center [301, 183] width 603 height 159
click at [120, 106] on div at bounding box center [301, 183] width 603 height 159
click at [121, 106] on div at bounding box center [301, 183] width 603 height 159
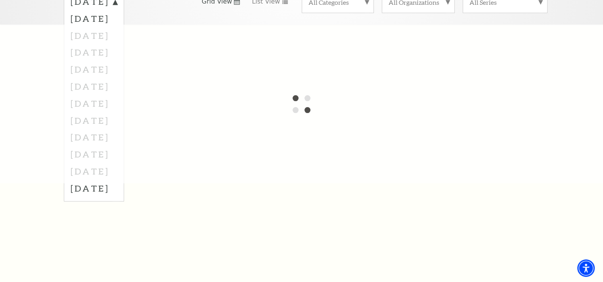
scroll to position [109, 0]
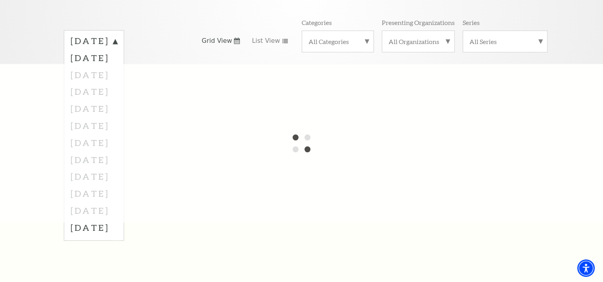
click at [126, 66] on div at bounding box center [301, 143] width 603 height 159
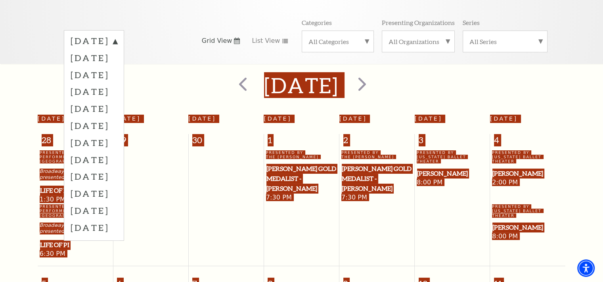
scroll to position [70, 0]
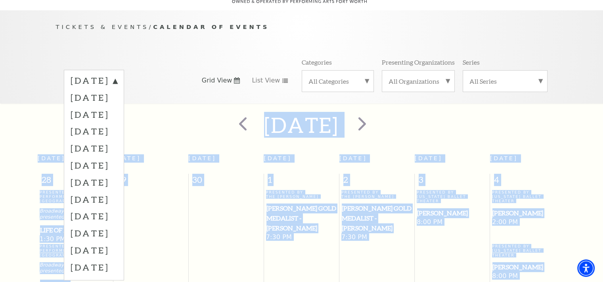
click at [455, 114] on div "[DATE]" at bounding box center [301, 125] width 603 height 28
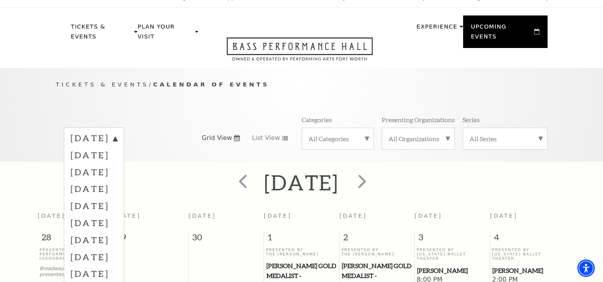
scroll to position [0, 0]
